Goal: Navigation & Orientation: Find specific page/section

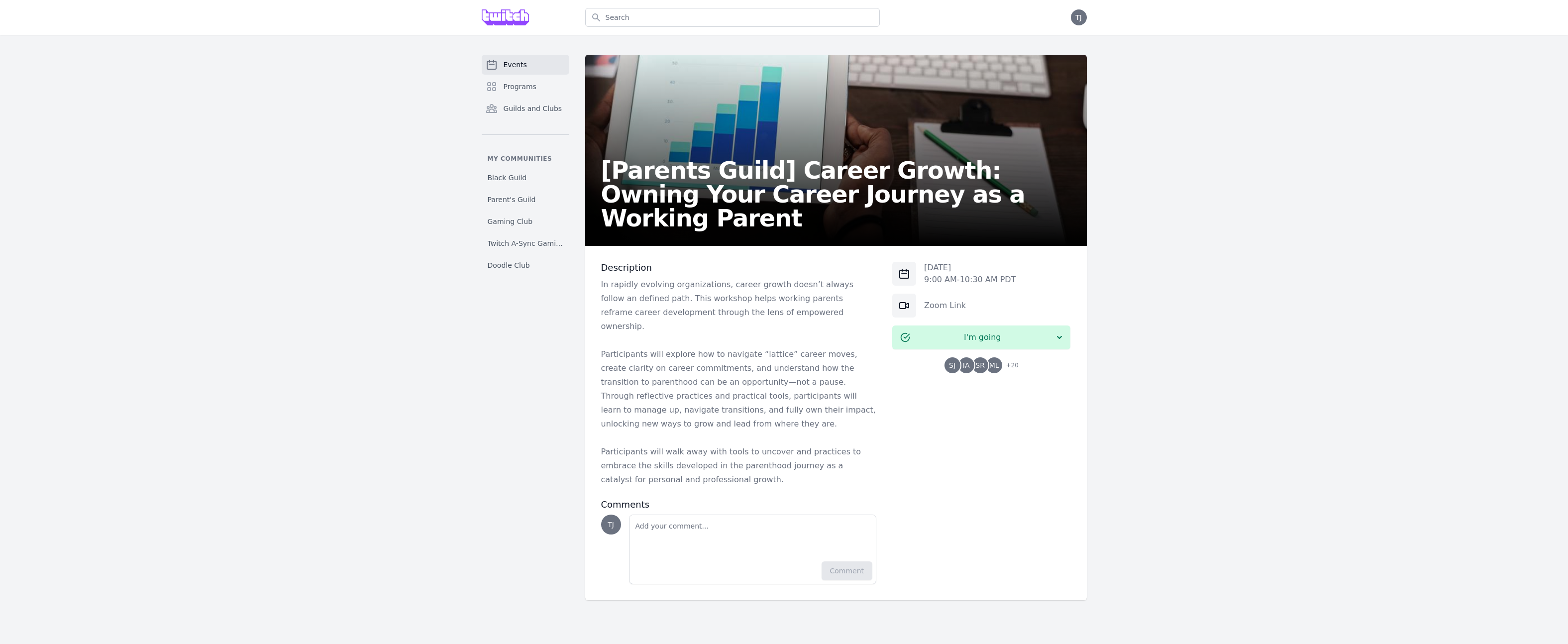
click at [323, 288] on div "Events Programs Guilds and Clubs My communities Black Guild Parent's Guild Gami…" at bounding box center [784, 328] width 1568 height 586
click at [490, 62] on link "Events" at bounding box center [525, 65] width 87 height 20
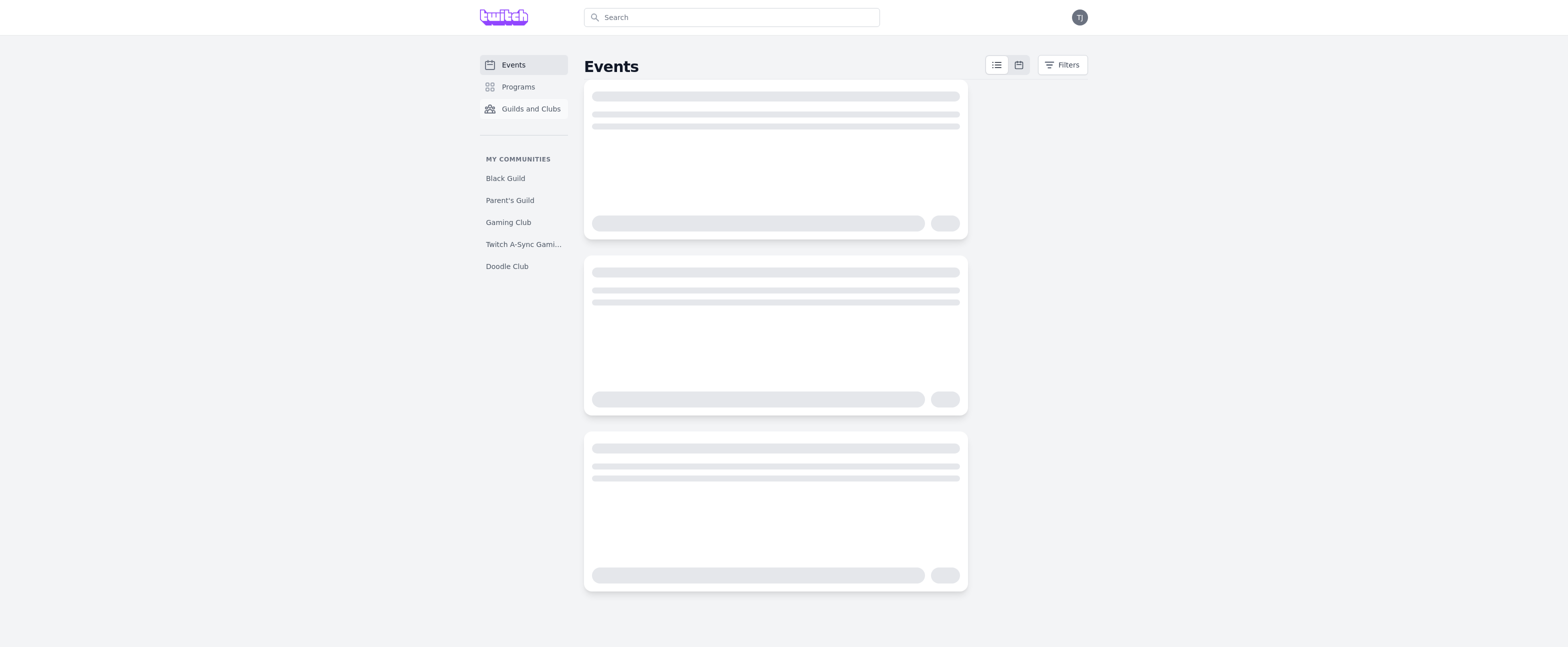
click at [481, 118] on link "Guilds and Clubs" at bounding box center [524, 109] width 88 height 20
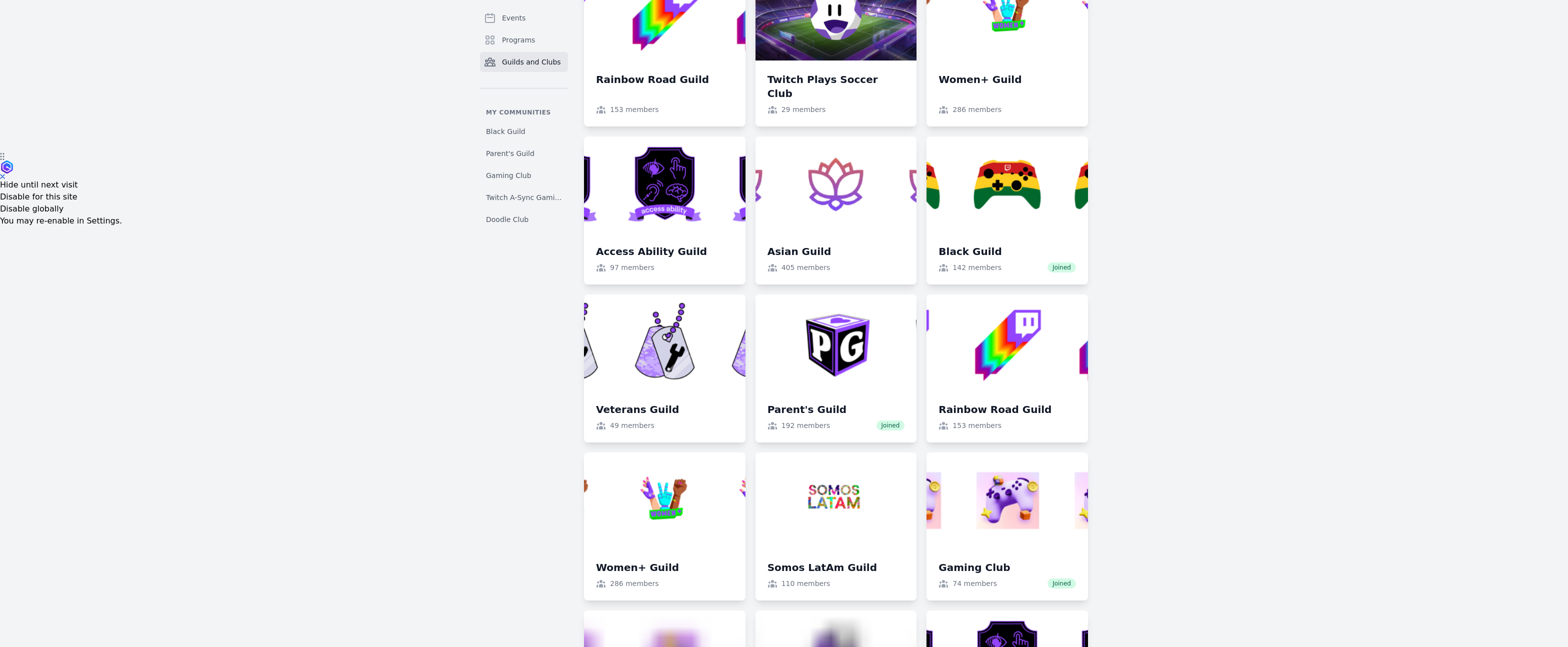
scroll to position [512, 0]
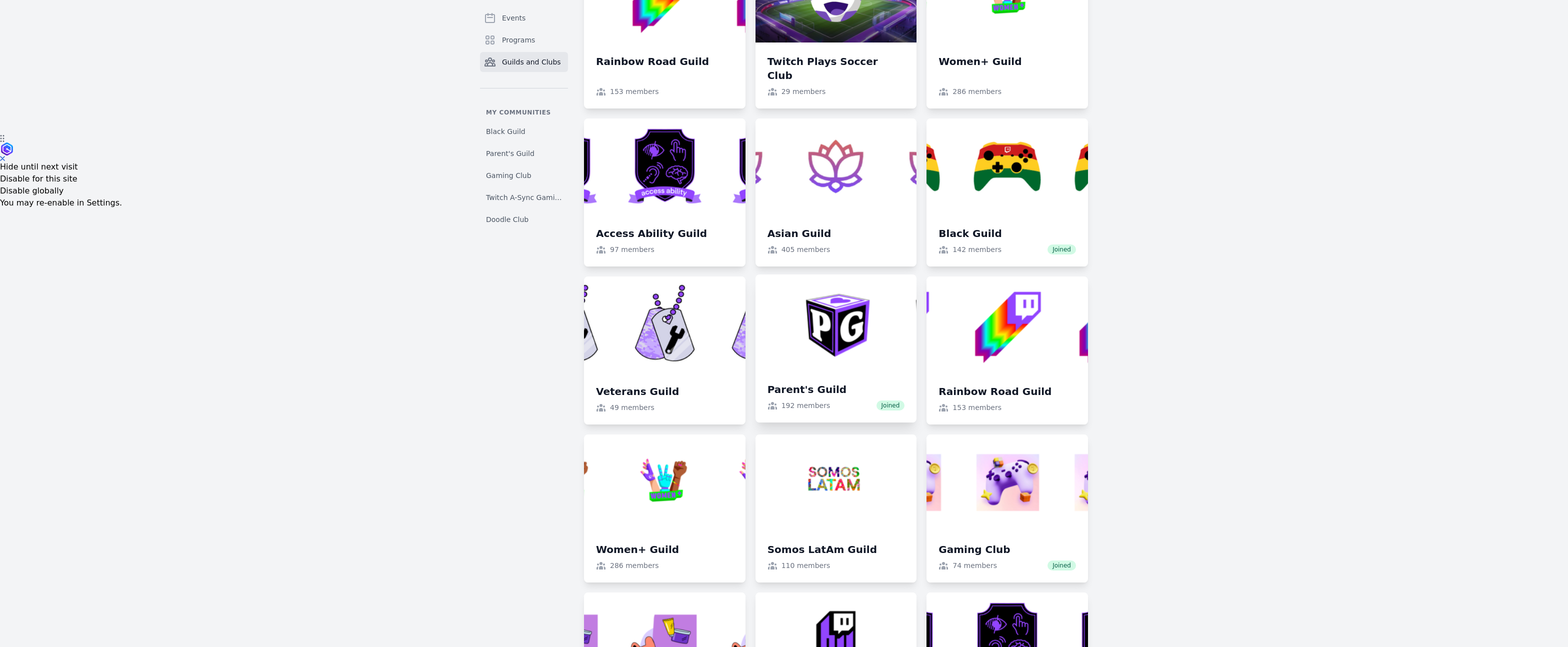
click at [899, 346] on link at bounding box center [836, 348] width 162 height 148
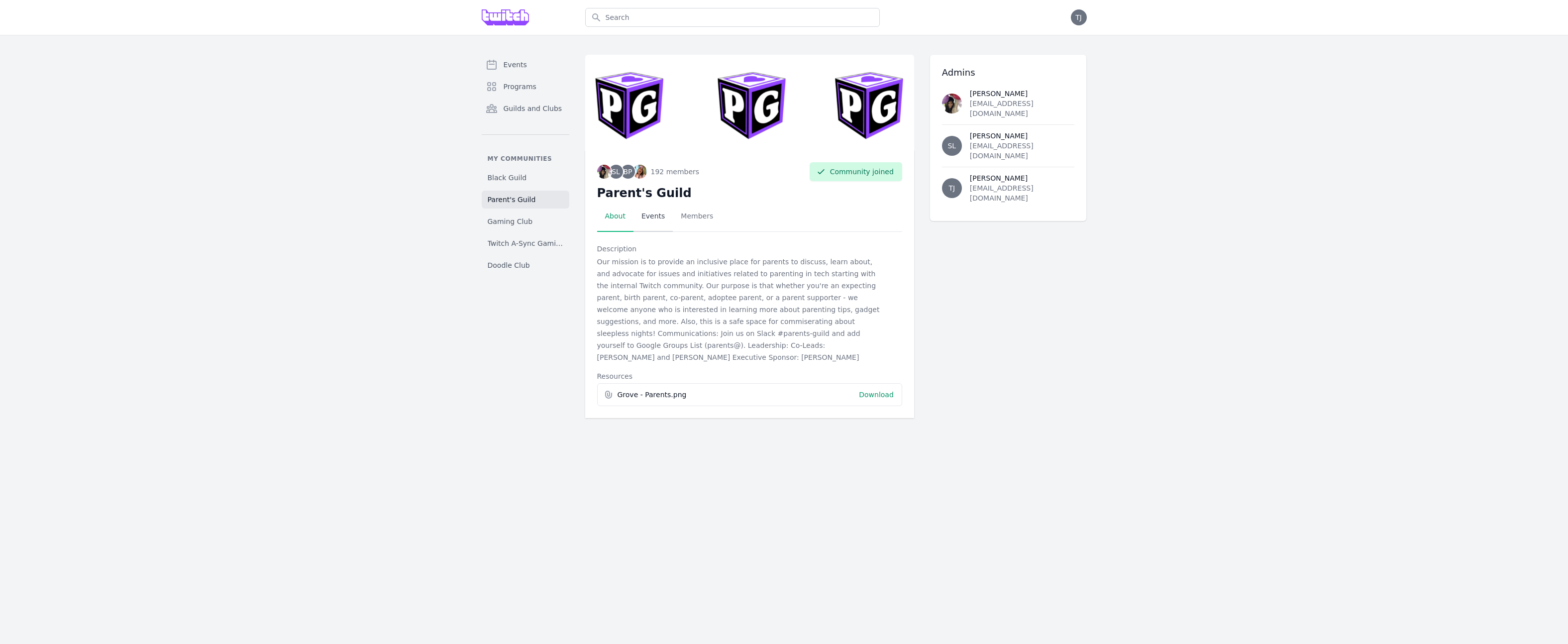
click at [651, 224] on link "Events" at bounding box center [653, 216] width 39 height 31
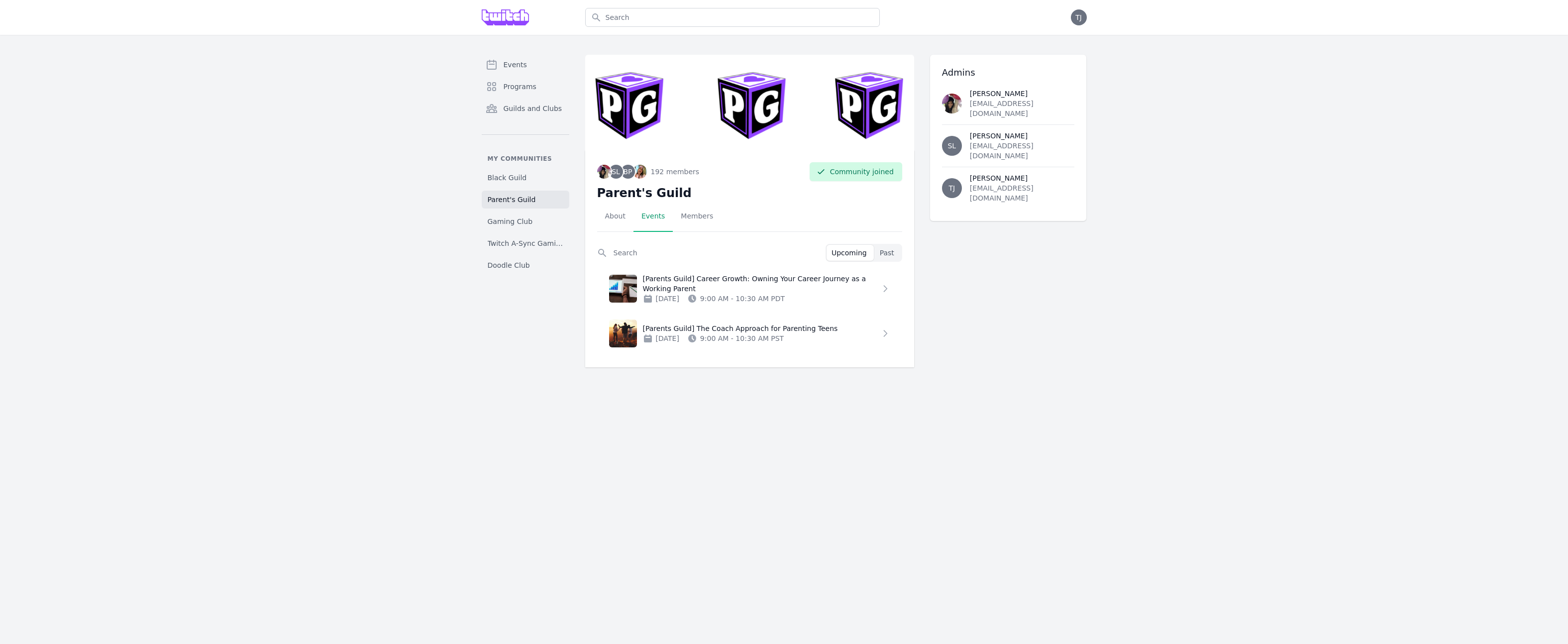
drag, startPoint x: 420, startPoint y: 354, endPoint x: 403, endPoint y: 352, distance: 17.1
click at [420, 354] on div "Events Programs Guilds and Clubs My communities Black Guild Parent's Guild Gami…" at bounding box center [784, 211] width 1568 height 352
click at [323, 263] on div "Events Programs Guilds and Clubs My communities Black Guild Parent's Guild Gami…" at bounding box center [784, 211] width 1568 height 352
click at [303, 230] on div "Events Programs Guilds and Clubs My communities Black Guild Parent's Guild Gami…" at bounding box center [784, 211] width 1568 height 352
